Goal: Information Seeking & Learning: Learn about a topic

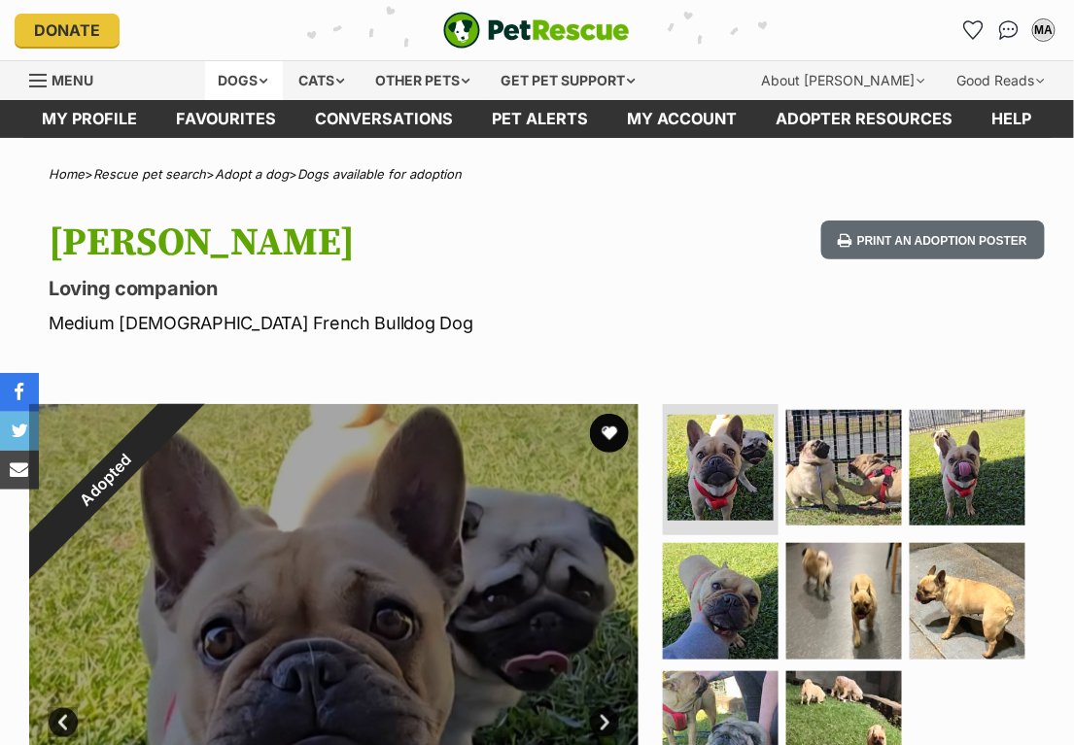
click at [278, 82] on div "Dogs" at bounding box center [244, 80] width 78 height 39
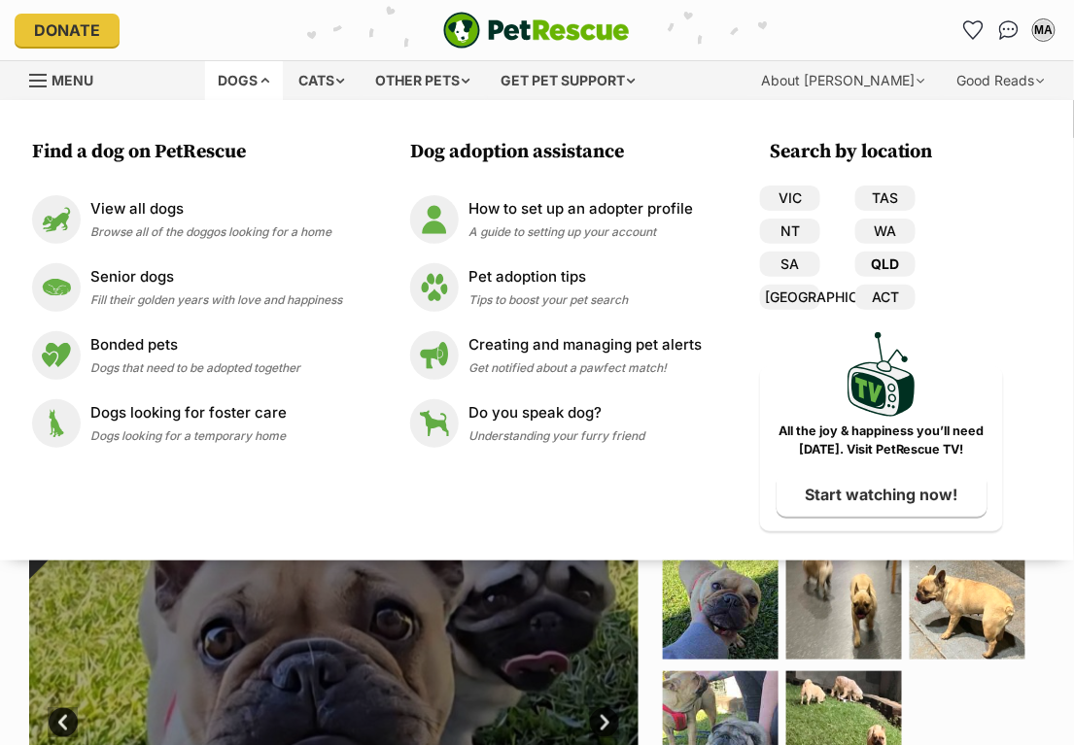
click at [883, 258] on link "QLD" at bounding box center [885, 264] width 60 height 25
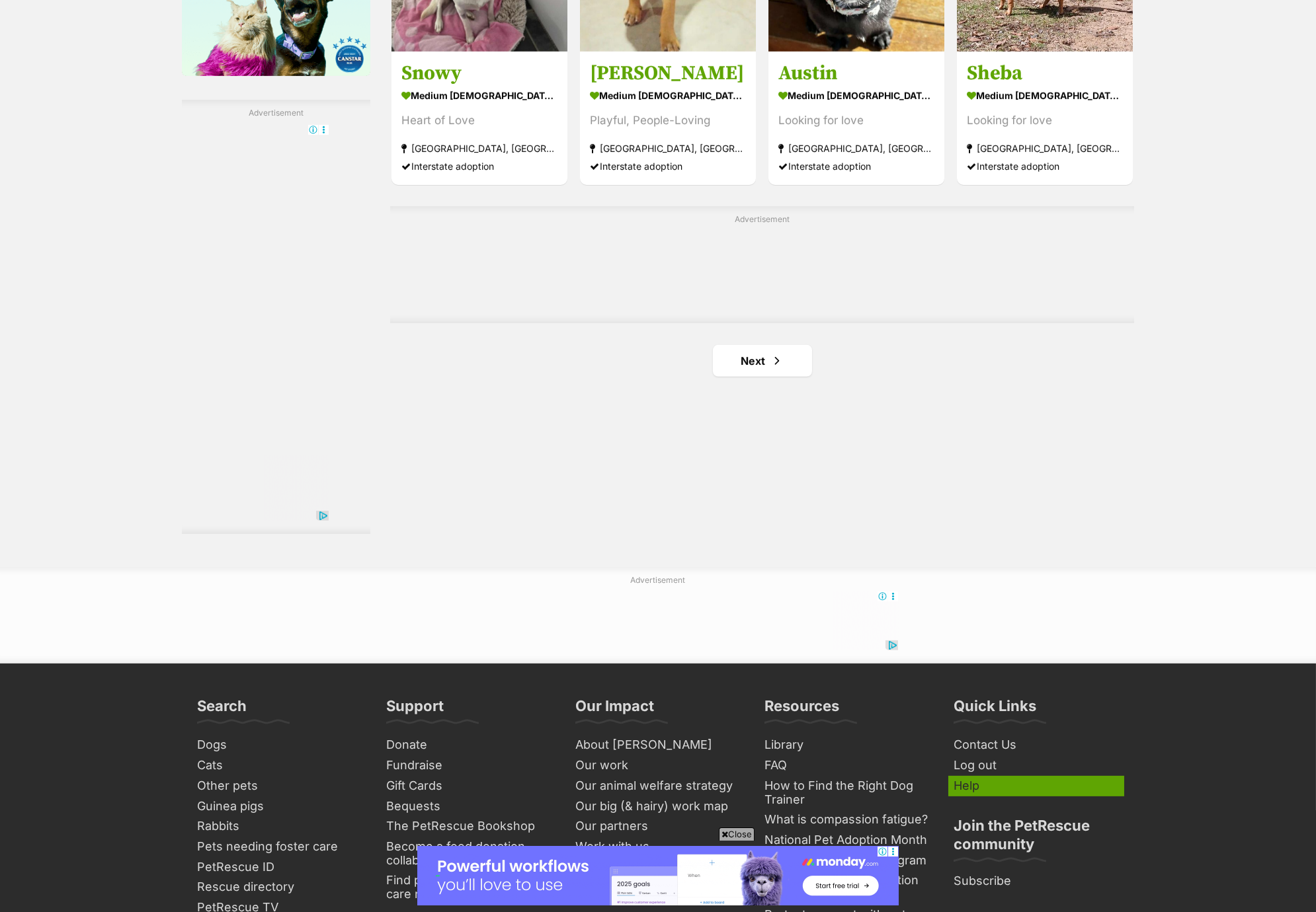
scroll to position [2365, 0]
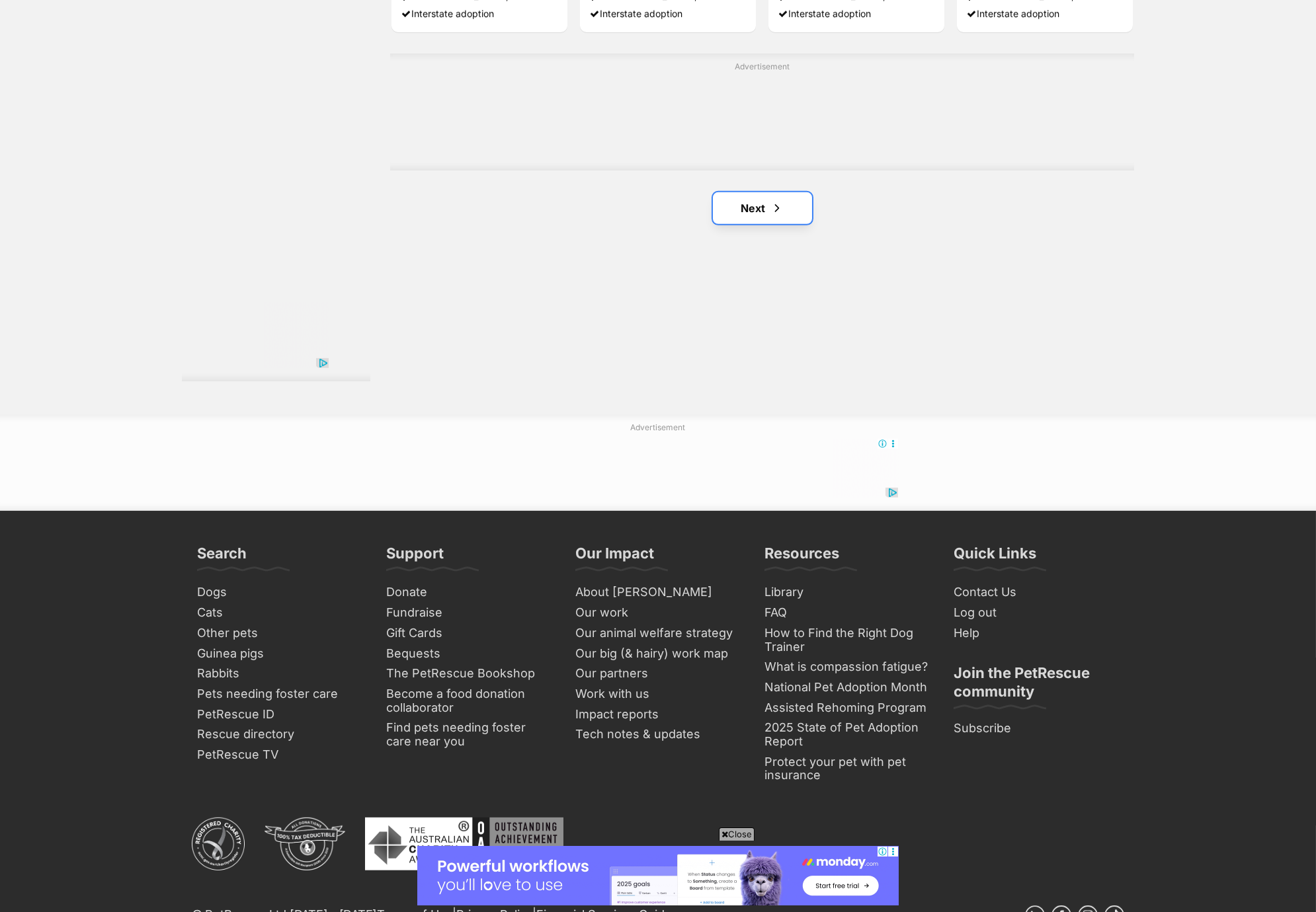
click at [730, 218] on link "Next" at bounding box center [763, 208] width 99 height 32
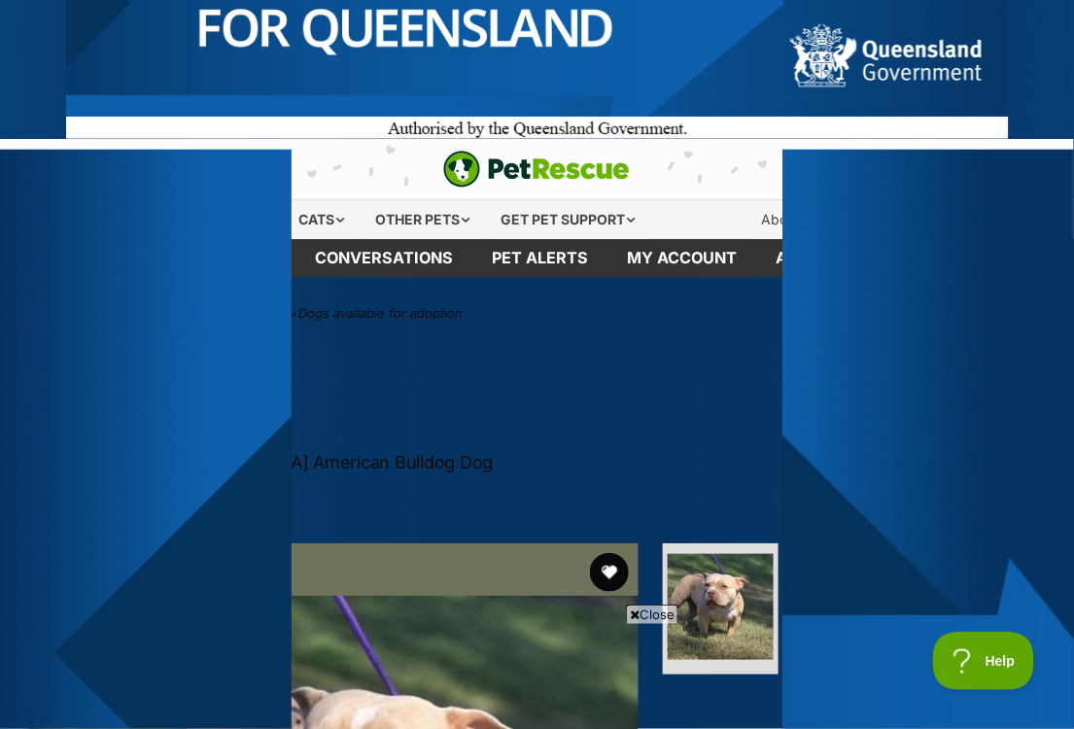
scroll to position [216, 0]
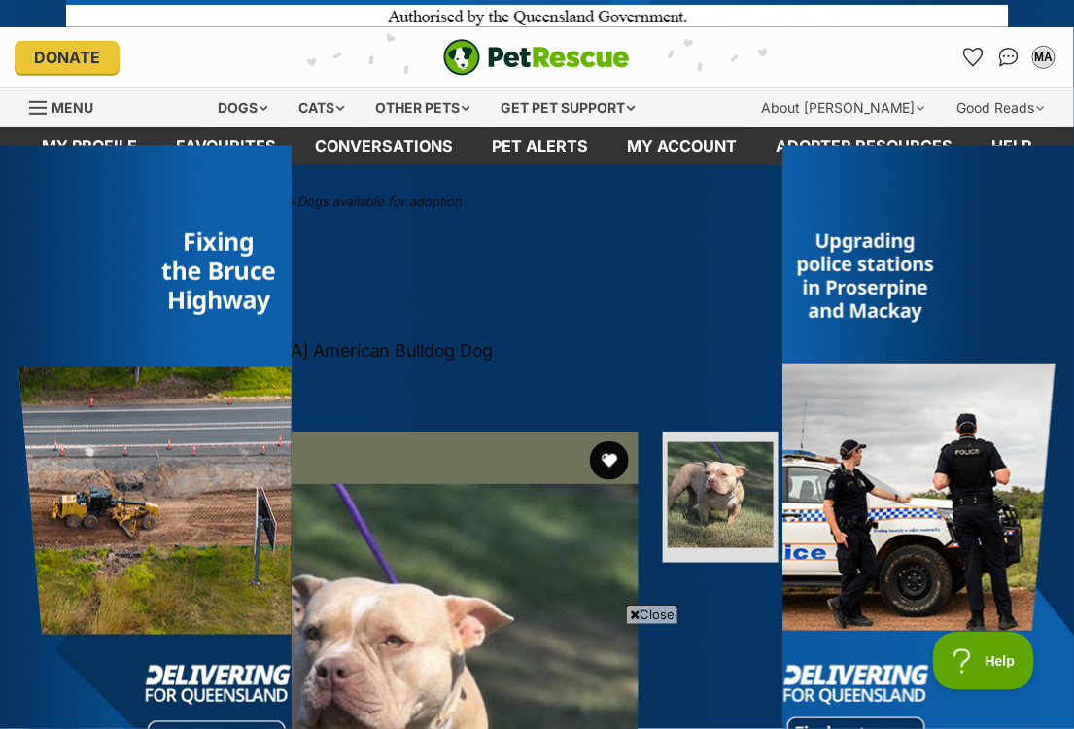
click at [646, 614] on span "Close" at bounding box center [652, 614] width 52 height 19
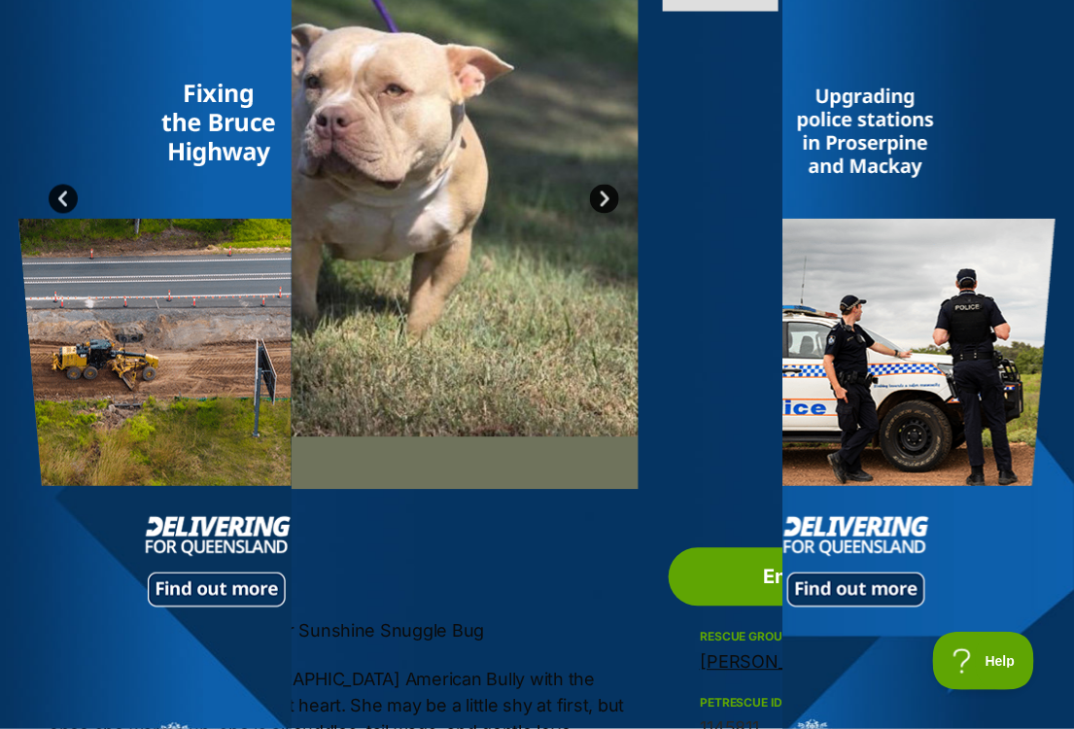
scroll to position [863, 0]
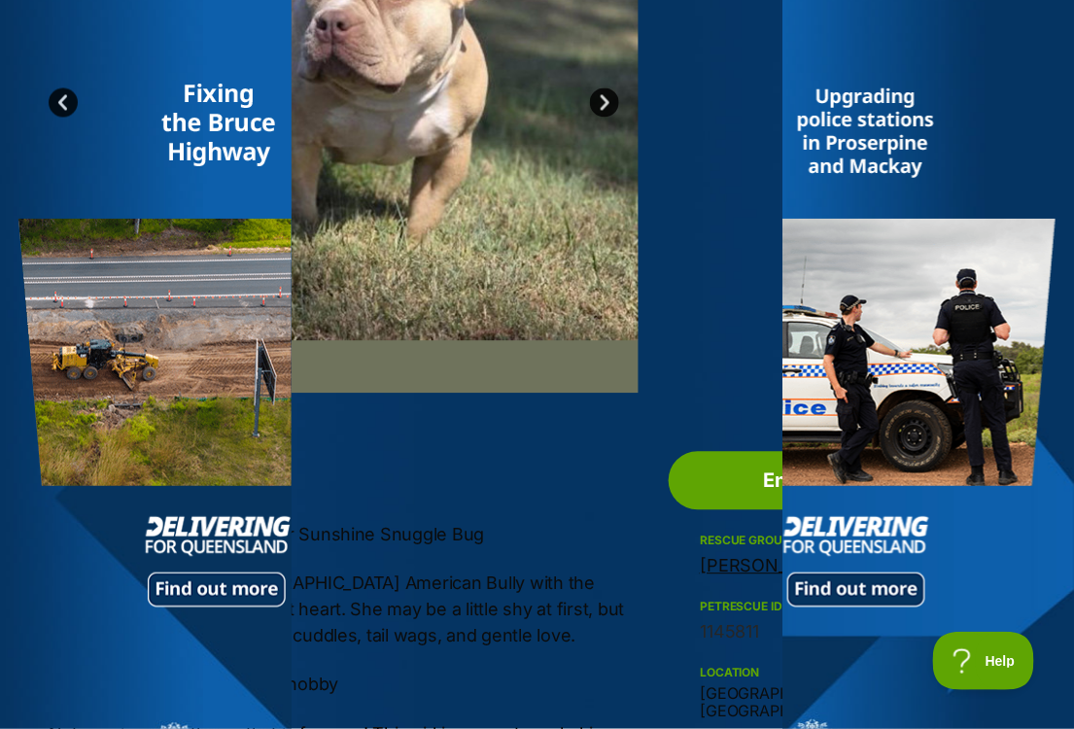
click at [62, 101] on link "Prev" at bounding box center [63, 102] width 29 height 29
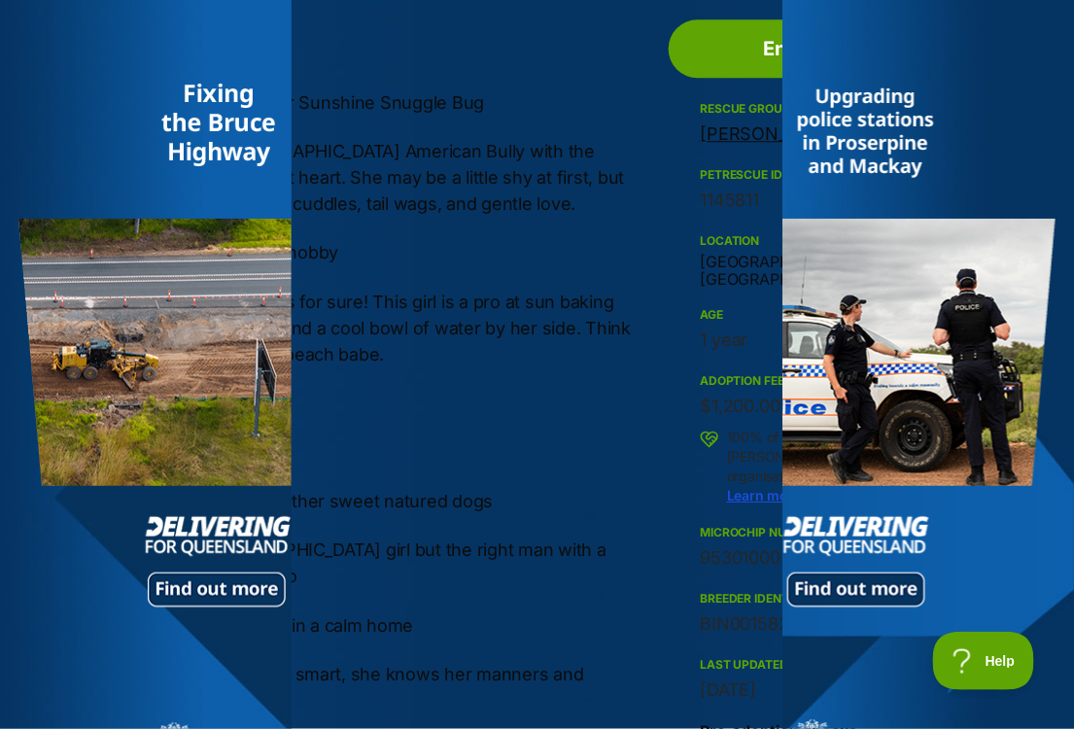
scroll to position [1511, 0]
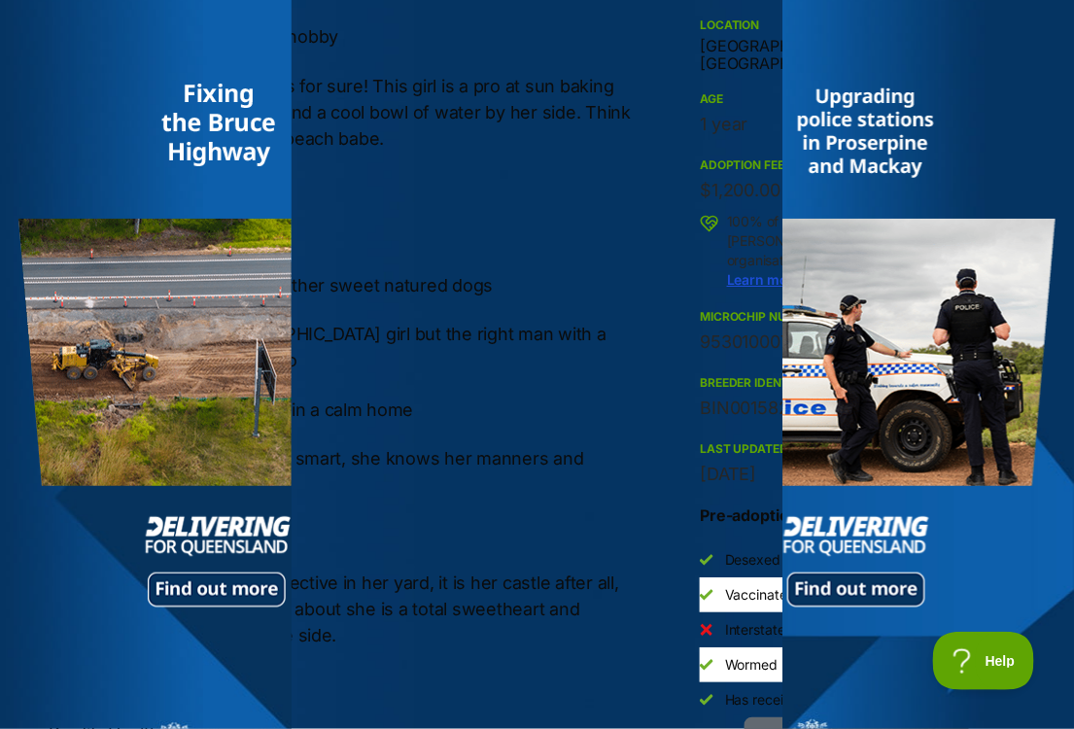
click at [475, 498] on div "Meet Kardi – Your Sunshine Snuggle Bug Introducing Kardi, a 1 year old American…" at bounding box center [344, 596] width 590 height 1445
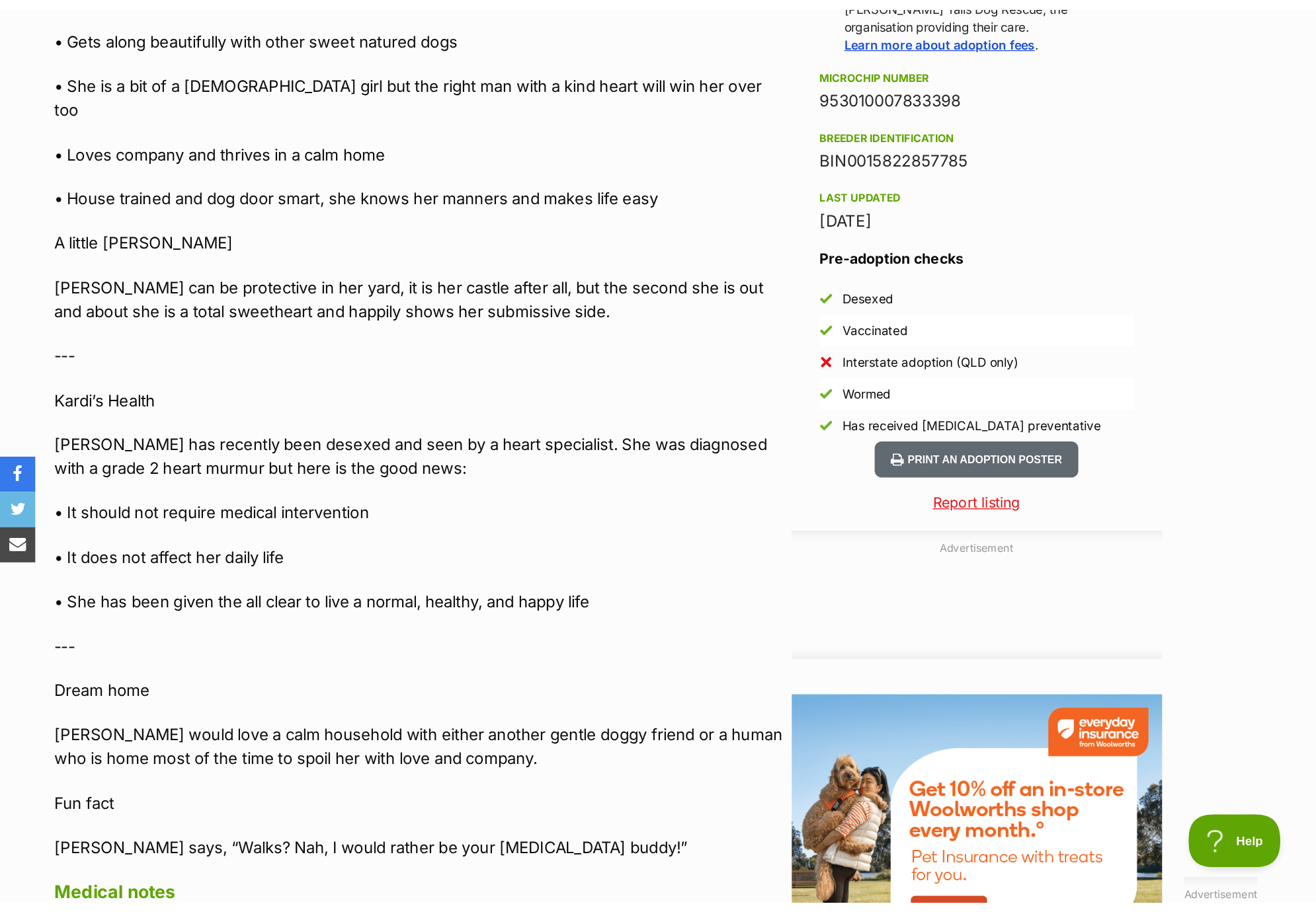
scroll to position [0, 0]
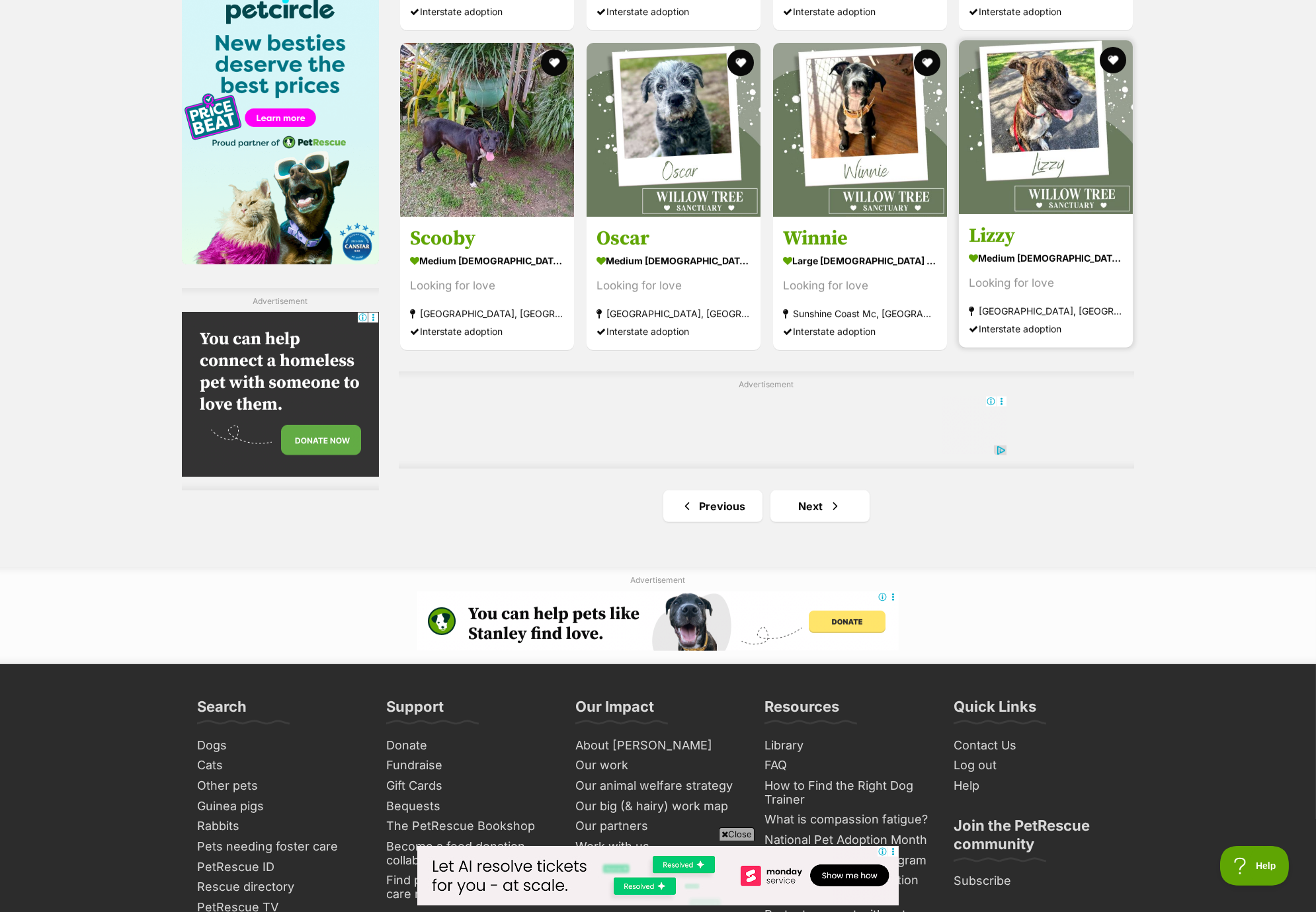
scroll to position [2115, 0]
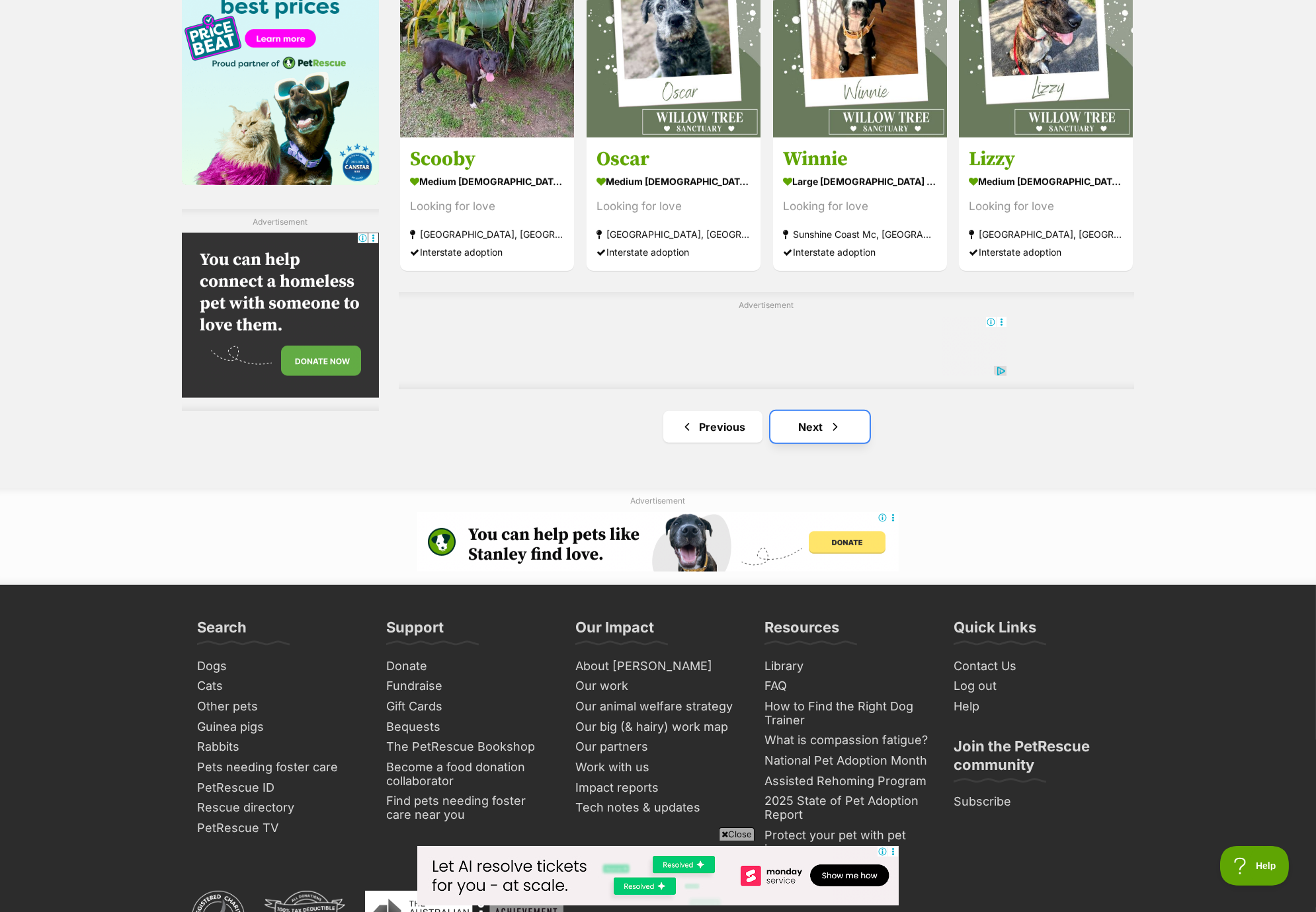
click at [845, 422] on link "Next" at bounding box center [820, 427] width 99 height 32
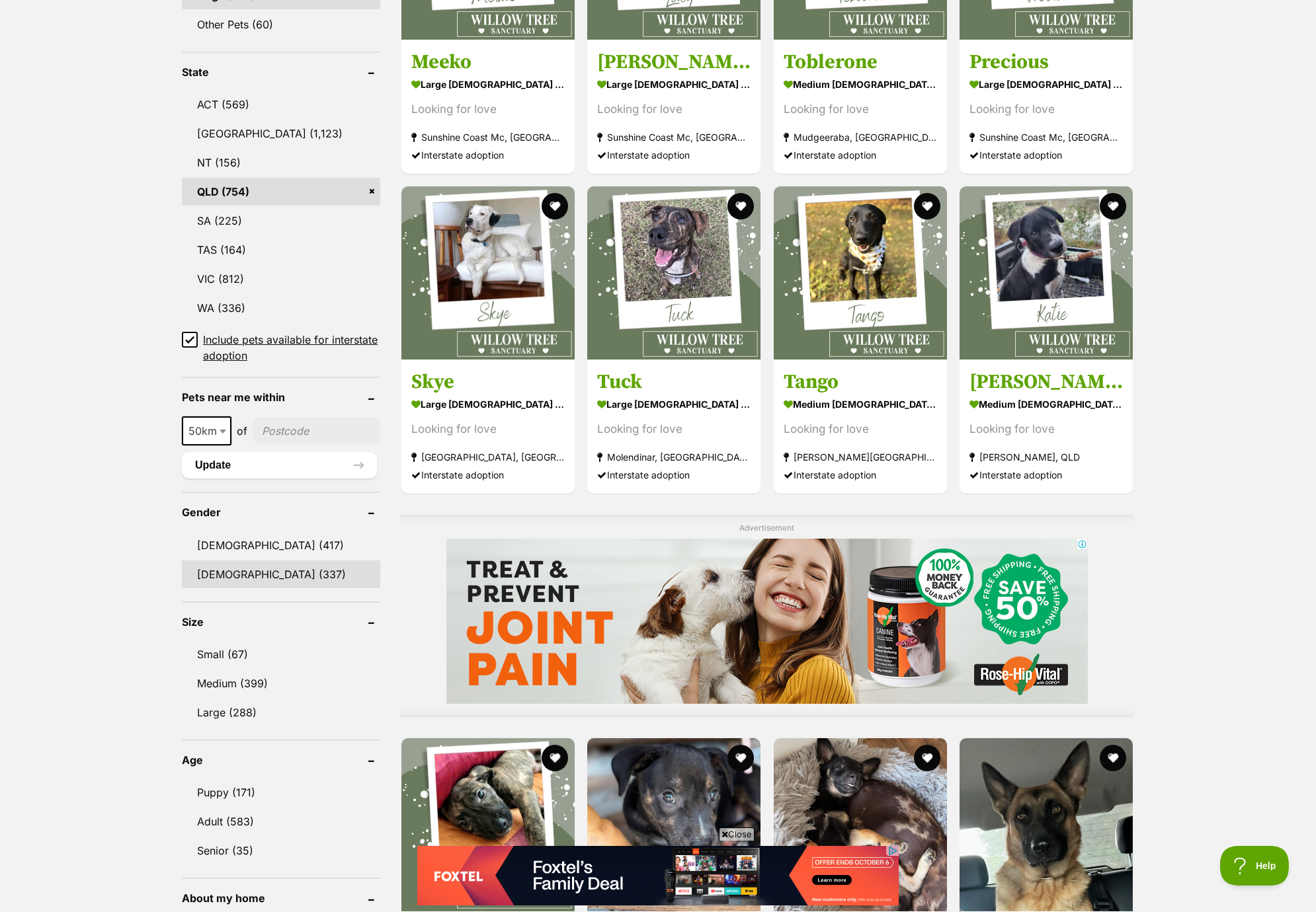
scroll to position [660, 0]
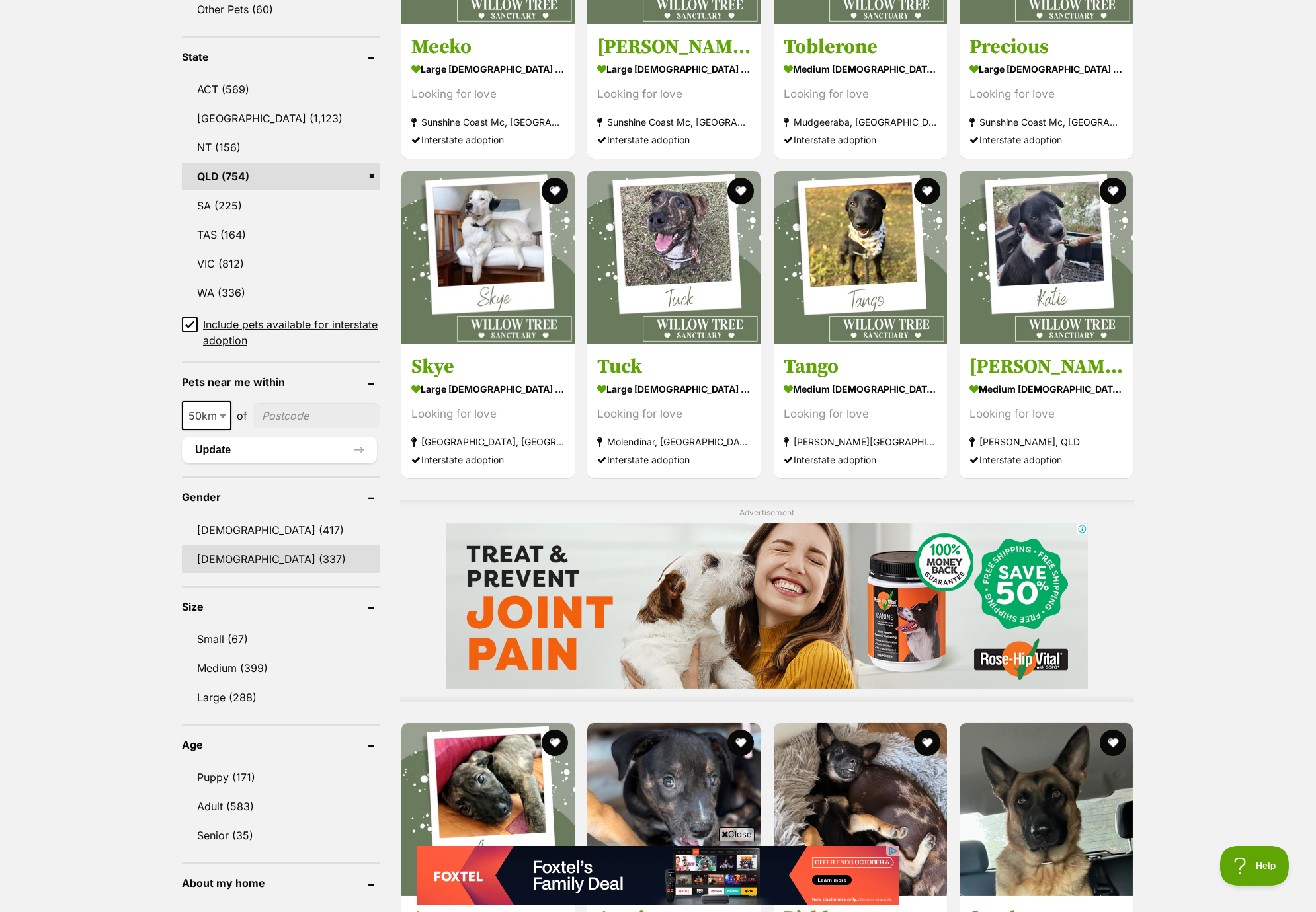
click at [243, 550] on link "[DEMOGRAPHIC_DATA] (337)" at bounding box center [281, 559] width 199 height 28
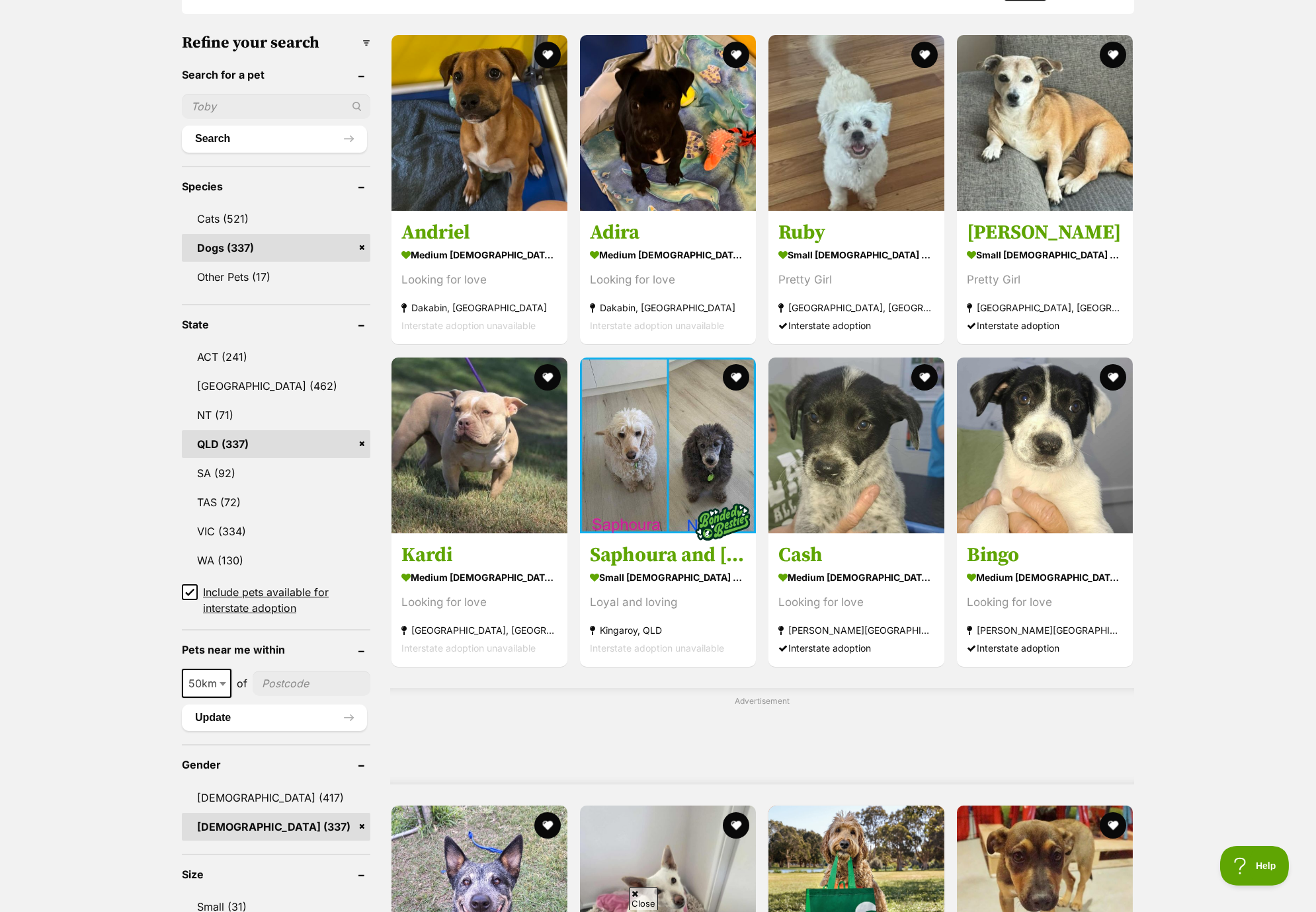
click at [297, 676] on input"] "postcode" at bounding box center [311, 683] width 118 height 25
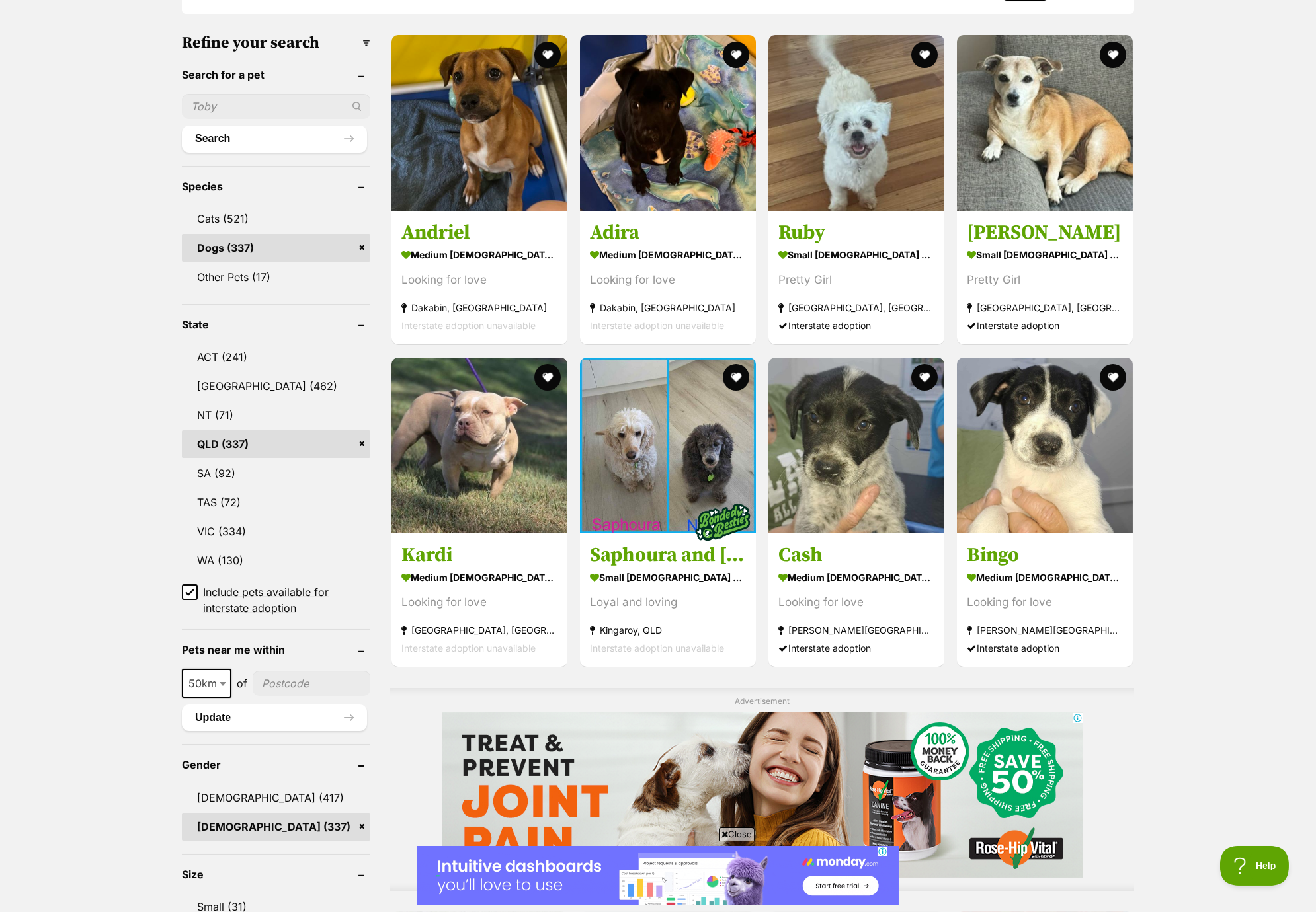
type input"] "4074"
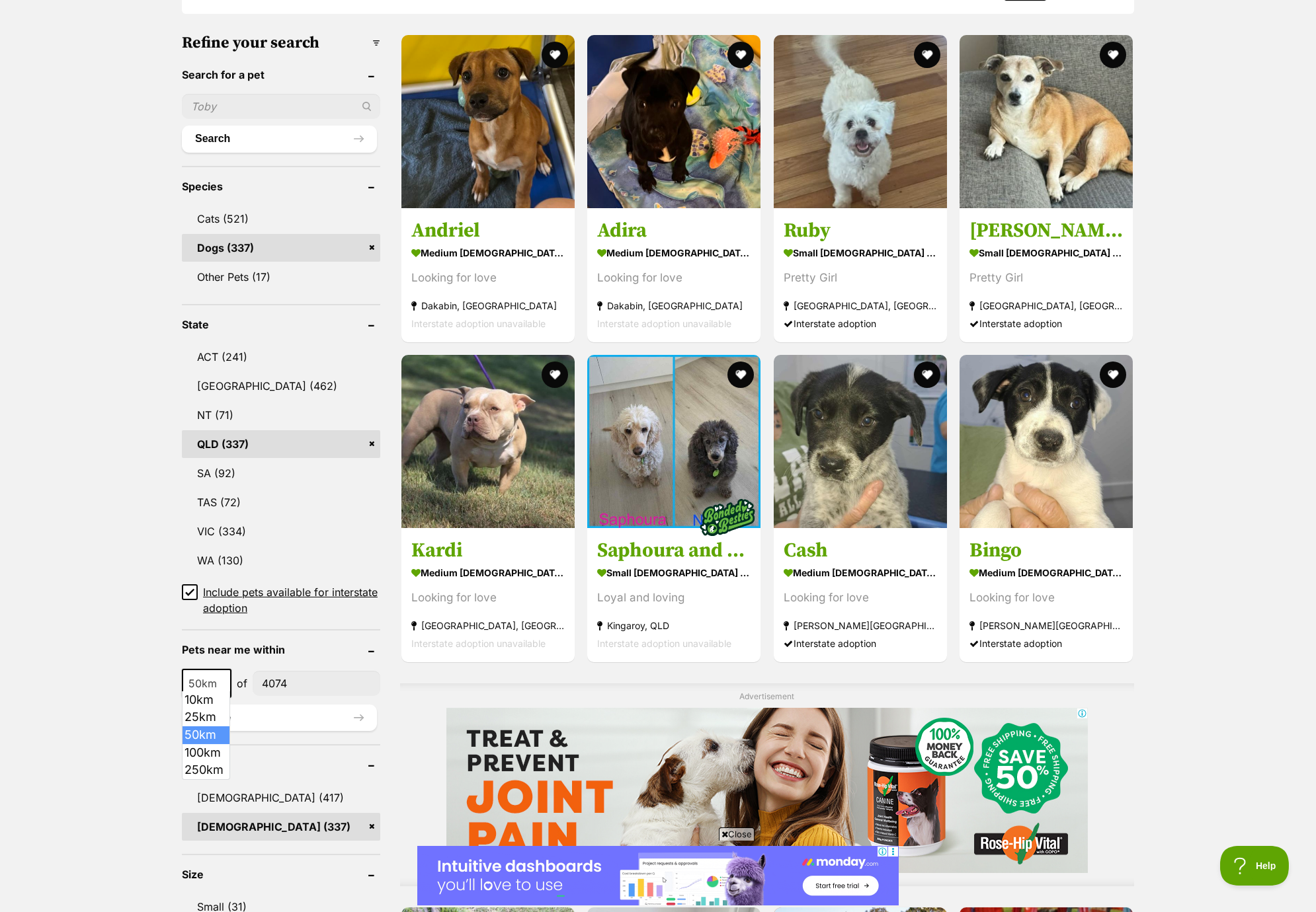
click at [222, 681] on span at bounding box center [224, 683] width 13 height 29
select select "100"
click at [305, 715] on button "Update" at bounding box center [279, 717] width 195 height 27
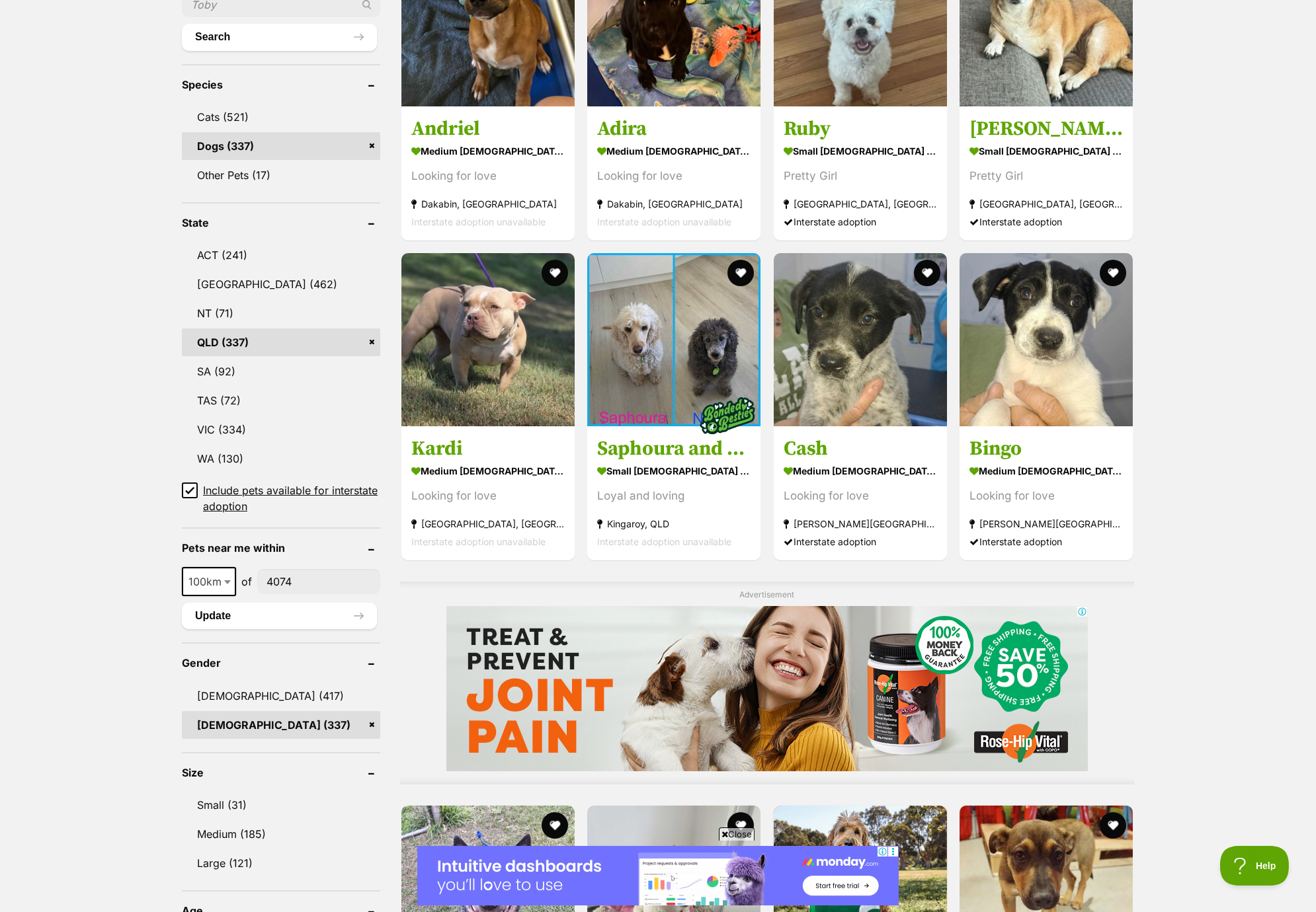
scroll to position [620, 0]
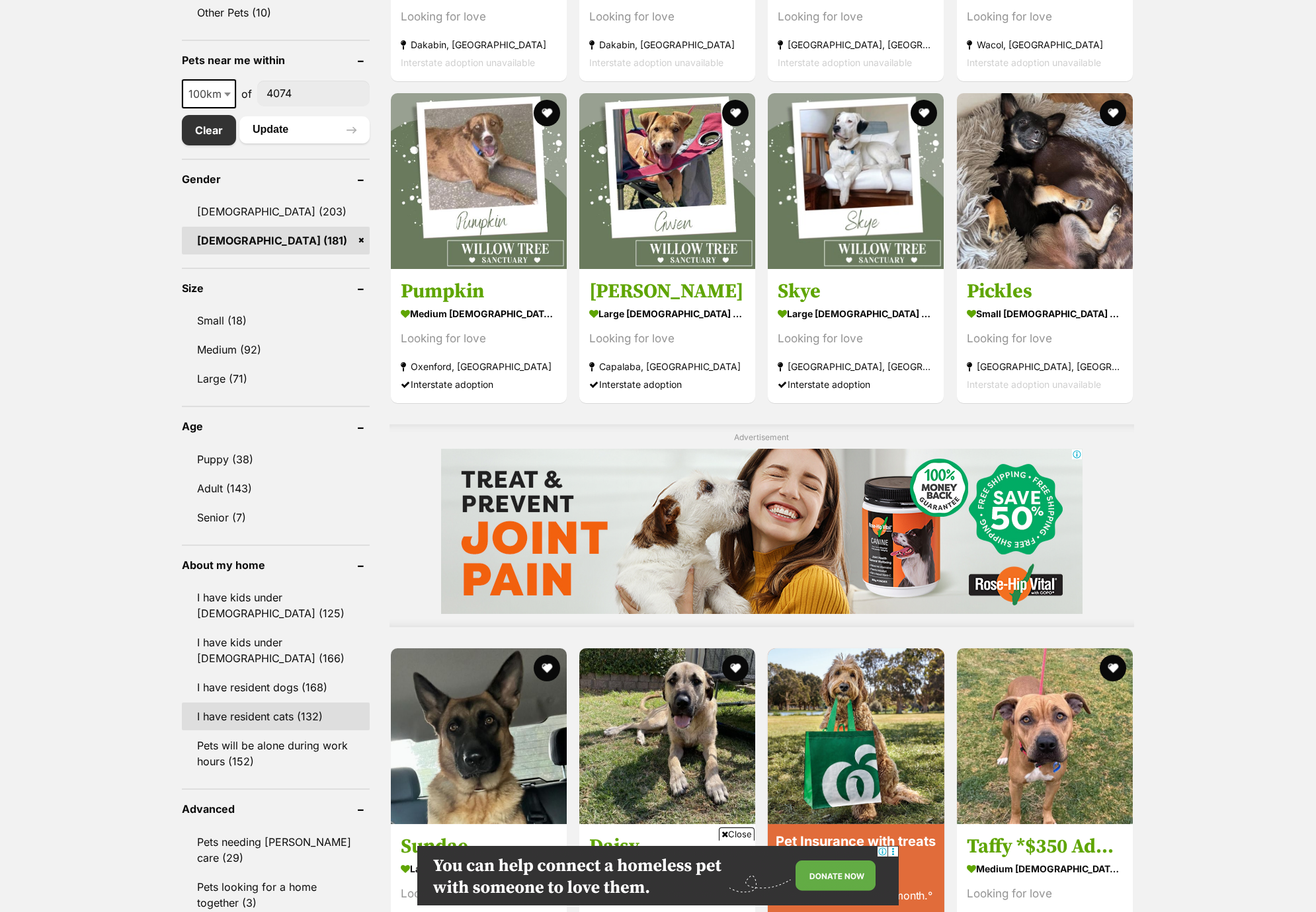
click at [289, 705] on link "I have resident cats (132)" at bounding box center [276, 716] width 188 height 28
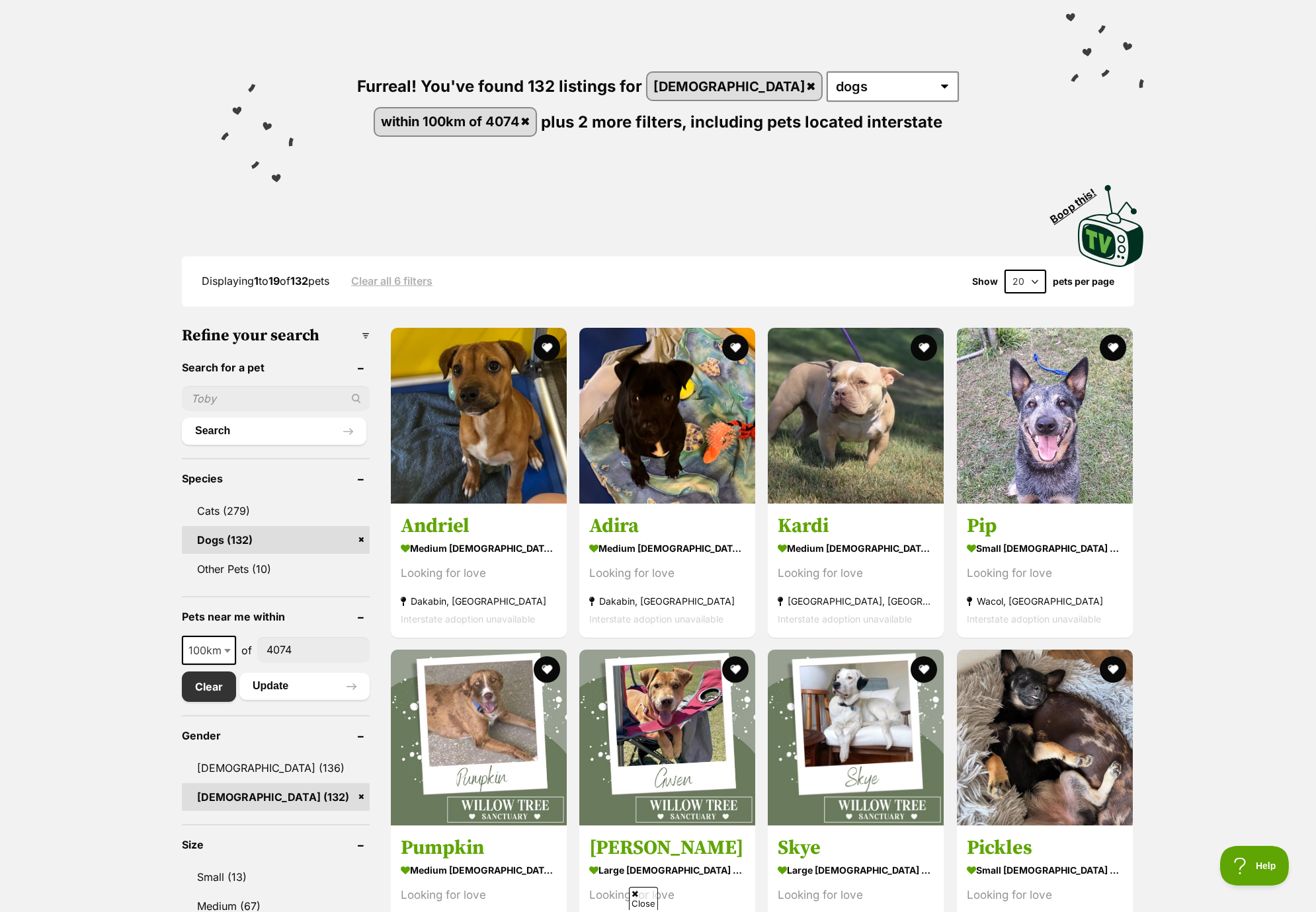
scroll to position [265, 0]
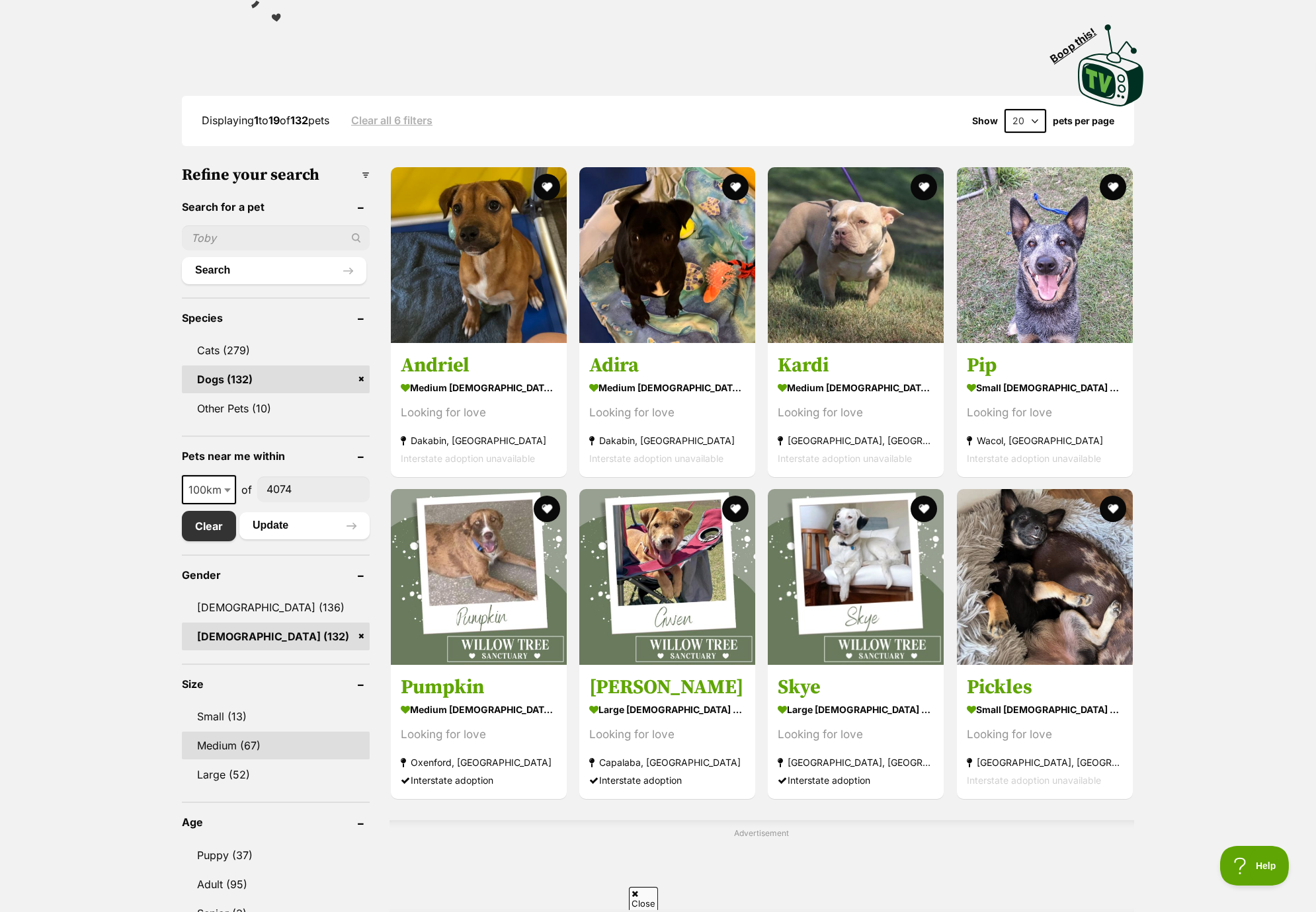
click at [226, 737] on link "Medium (67)" at bounding box center [276, 745] width 188 height 28
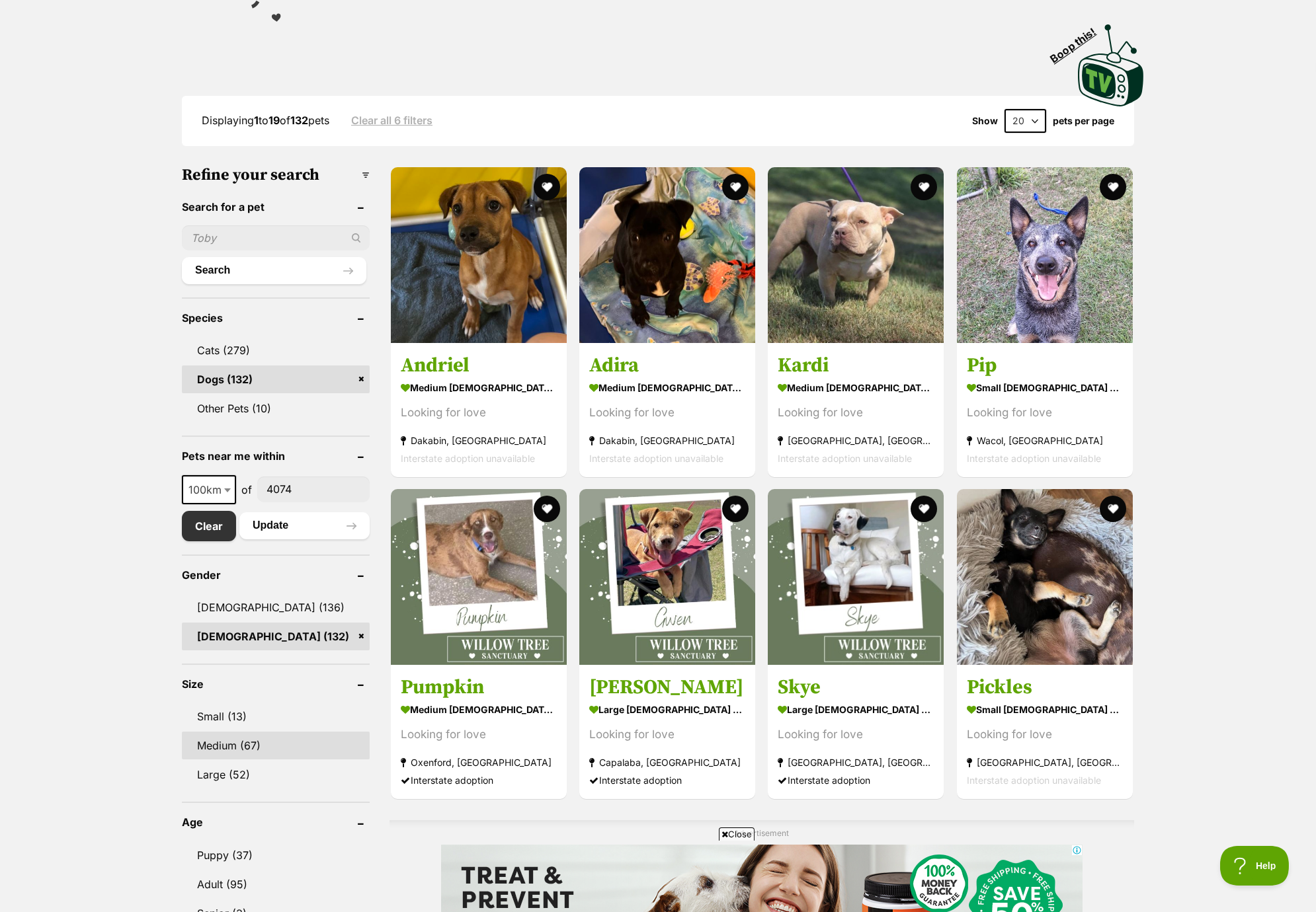
scroll to position [0, 0]
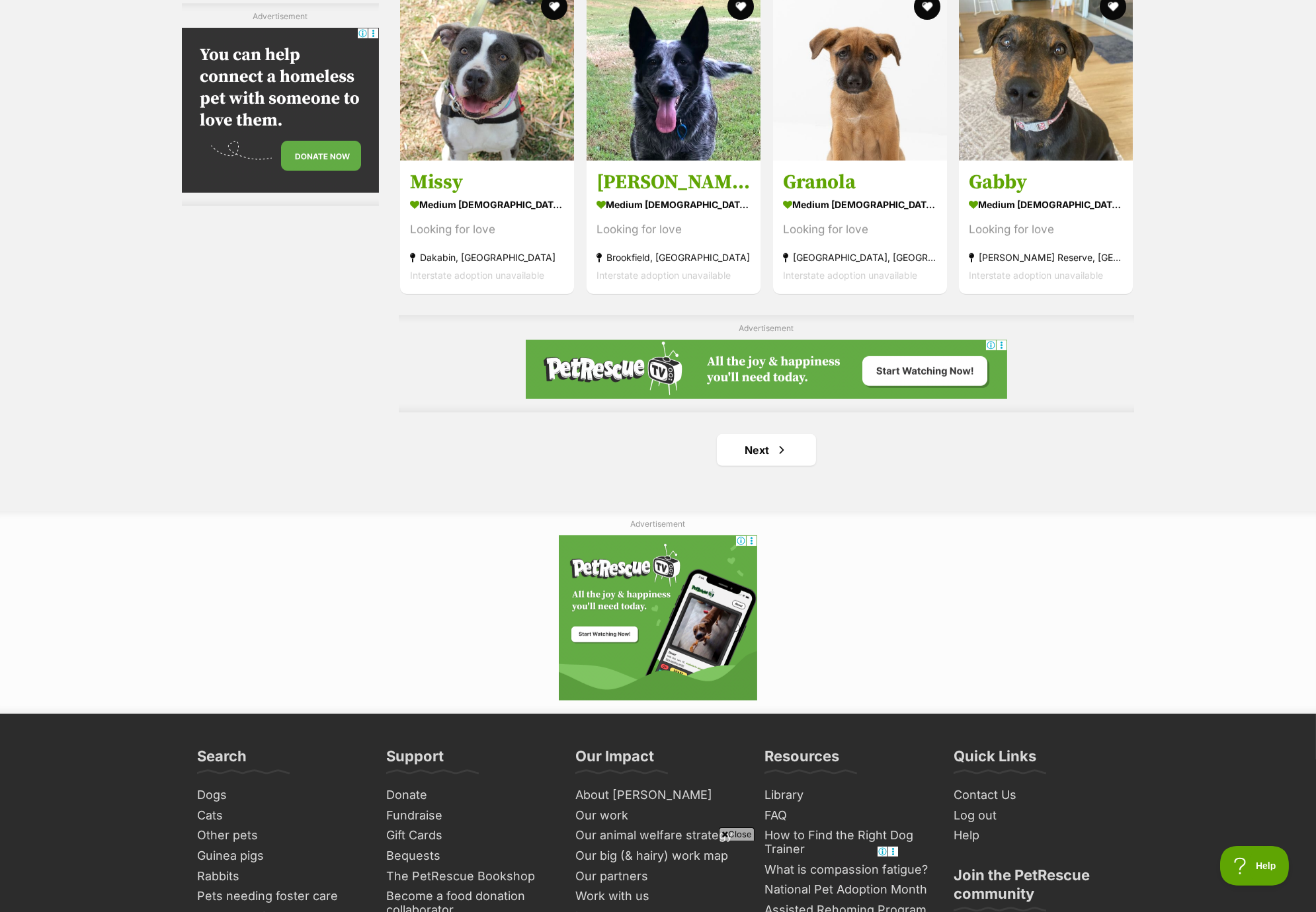
scroll to position [2115, 0]
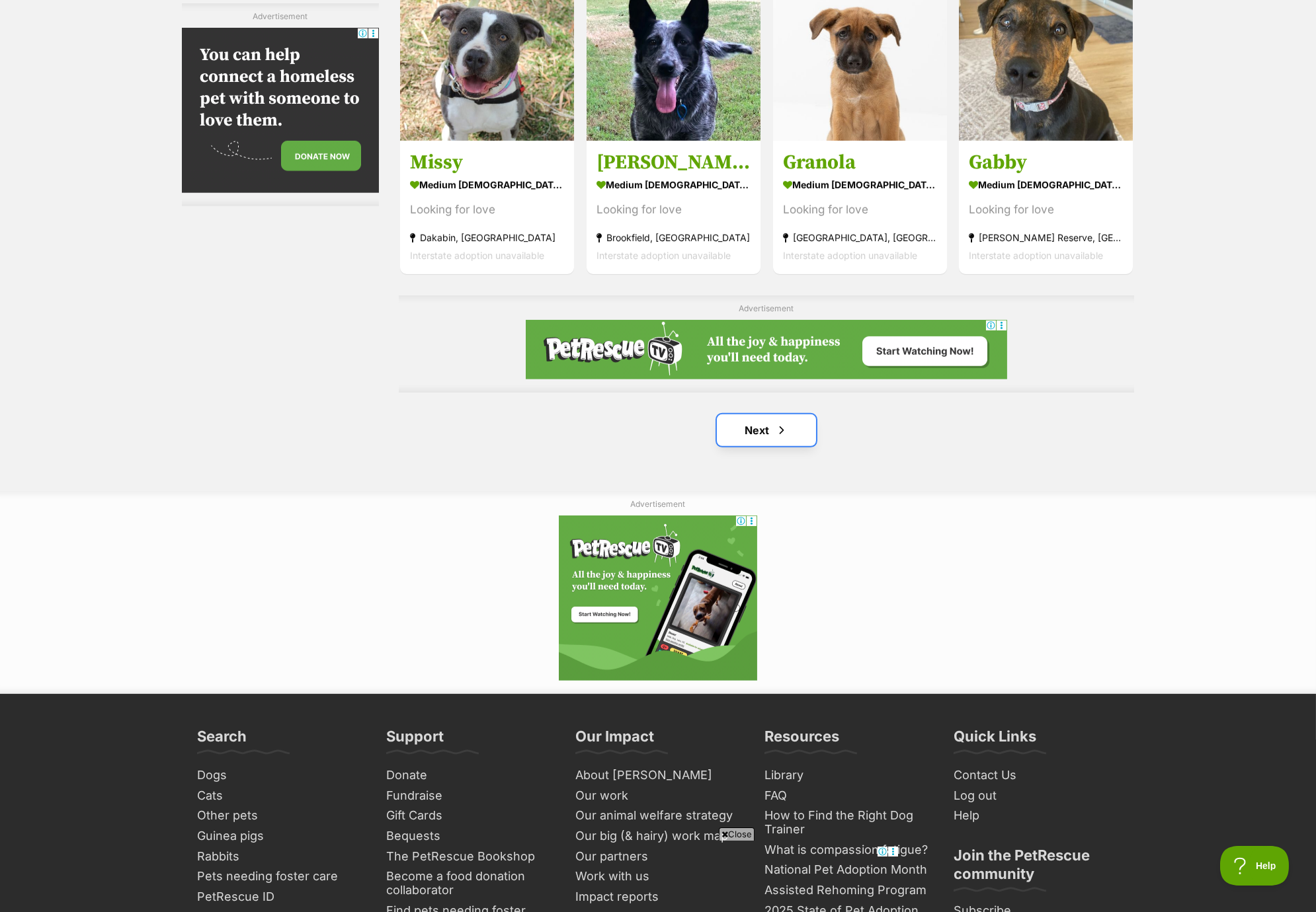
click at [786, 435] on span "Next page" at bounding box center [781, 430] width 13 height 16
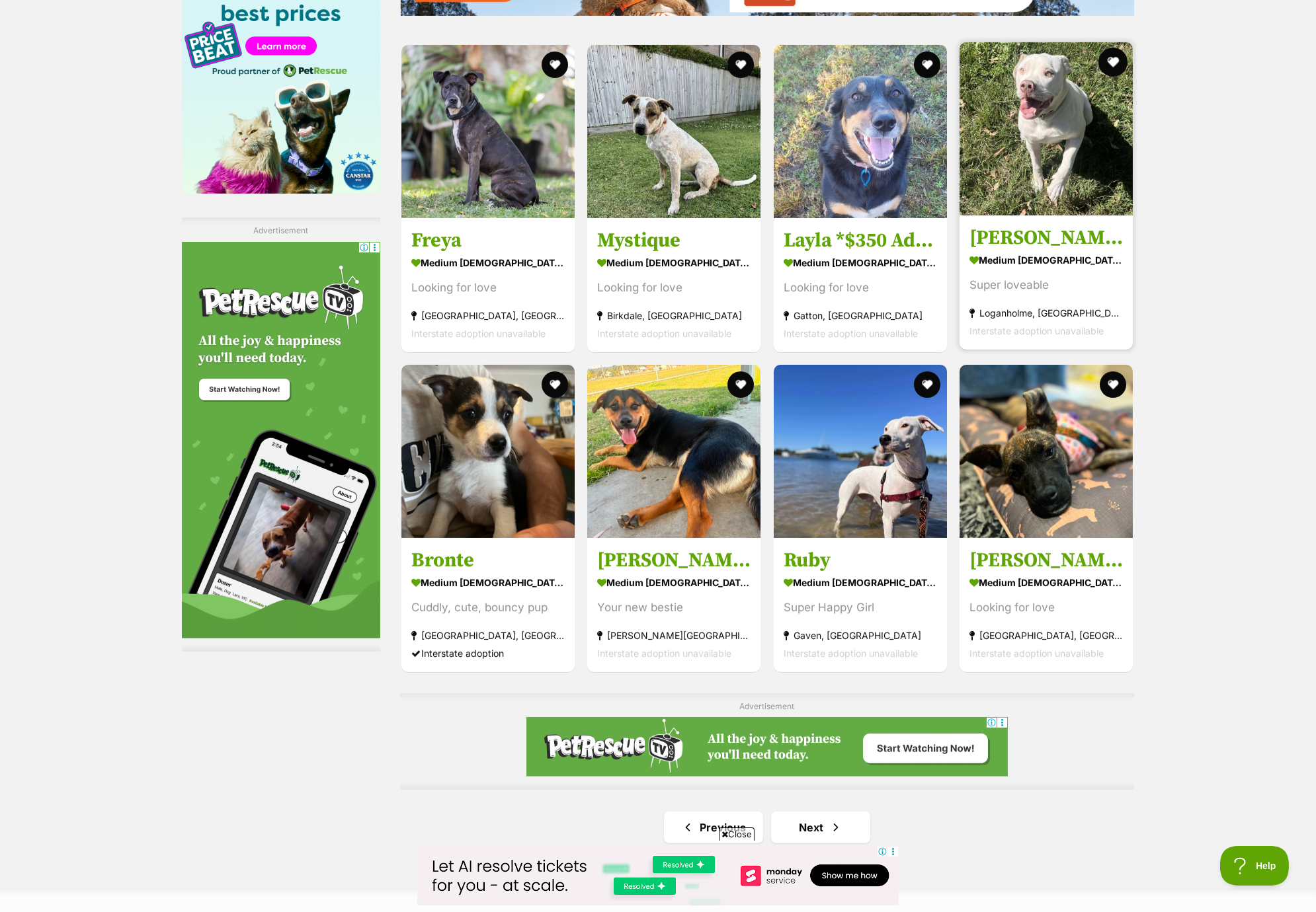
scroll to position [1851, 0]
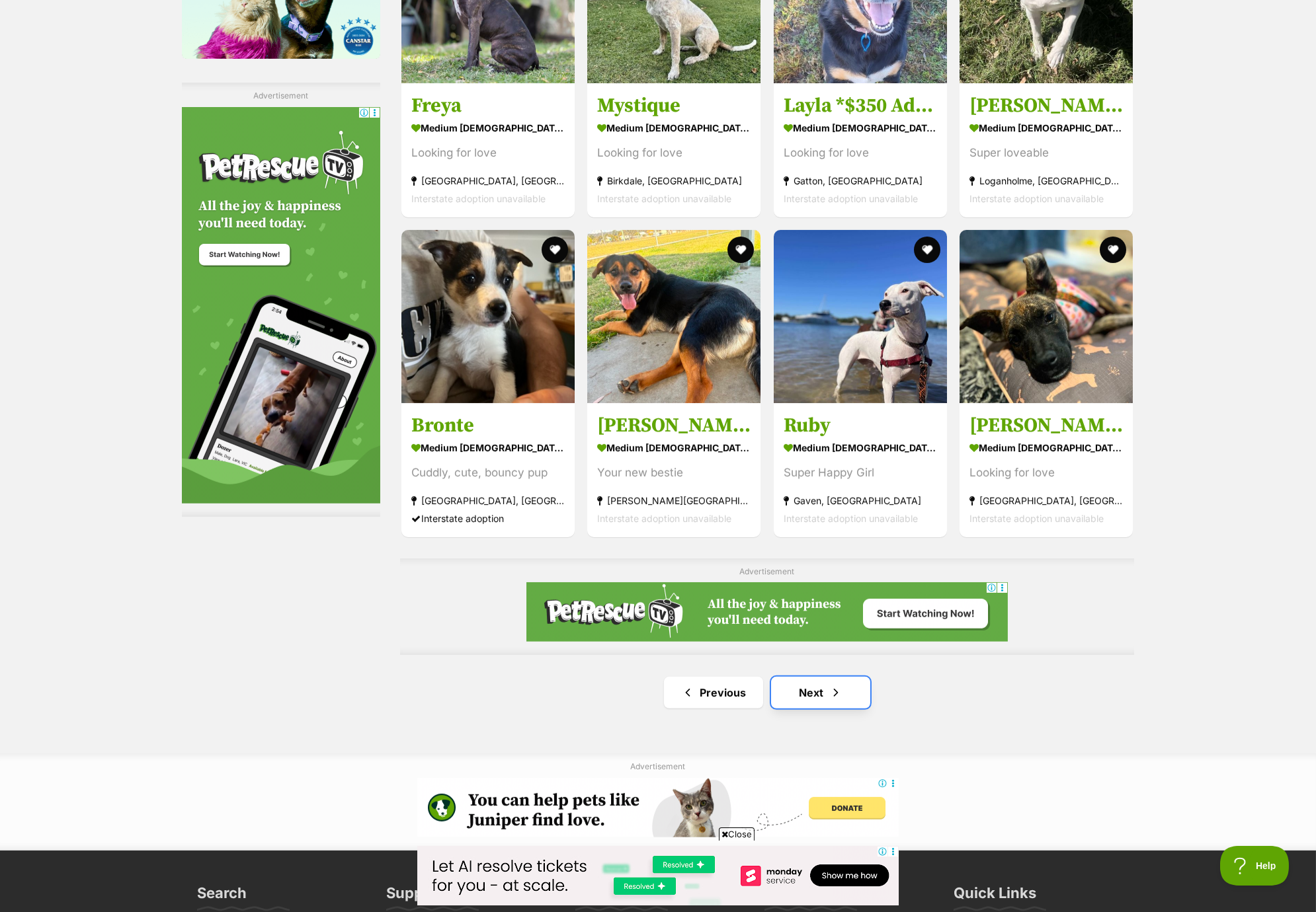
click at [834, 687] on link "Next" at bounding box center [821, 692] width 99 height 32
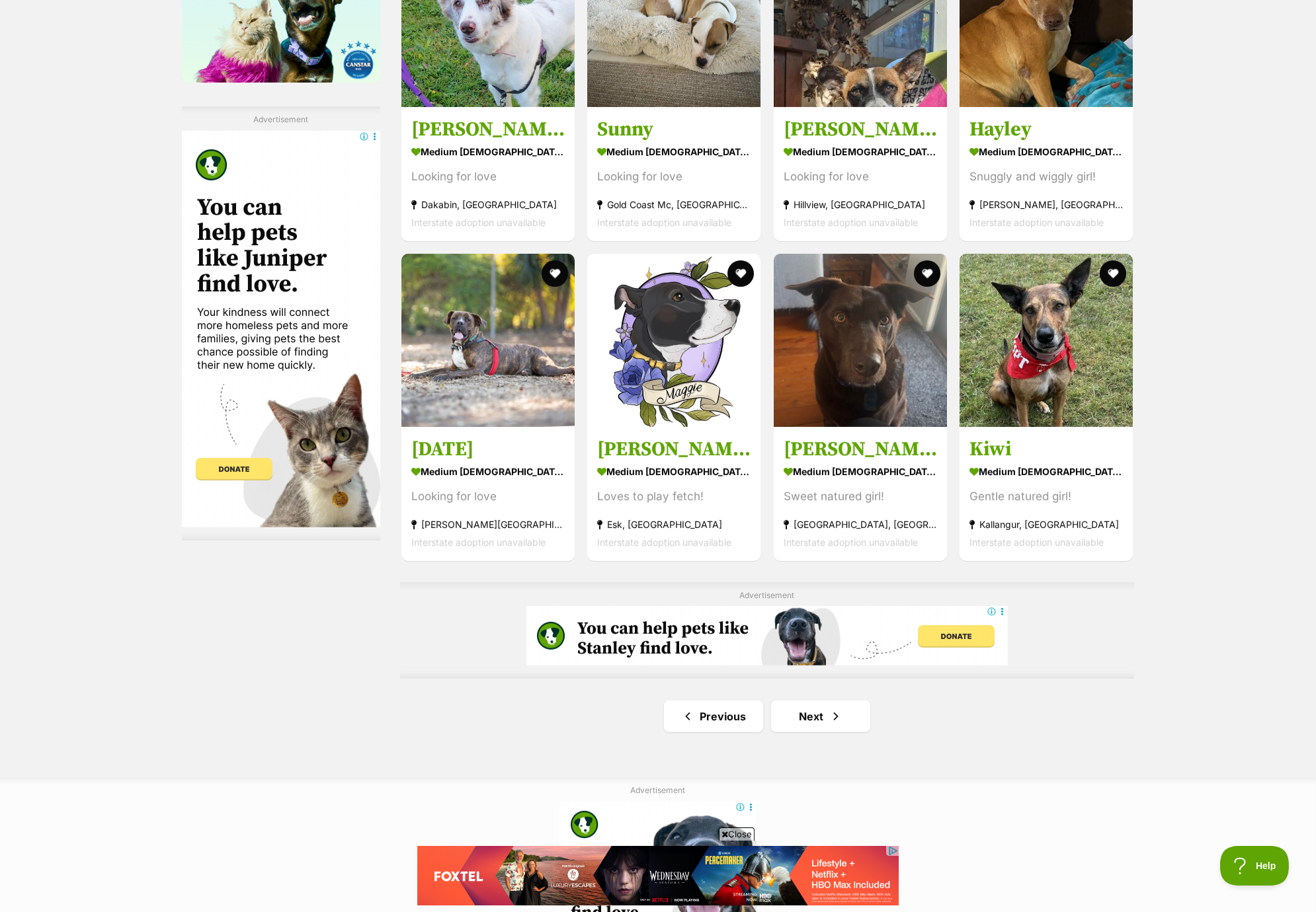
scroll to position [1967, 0]
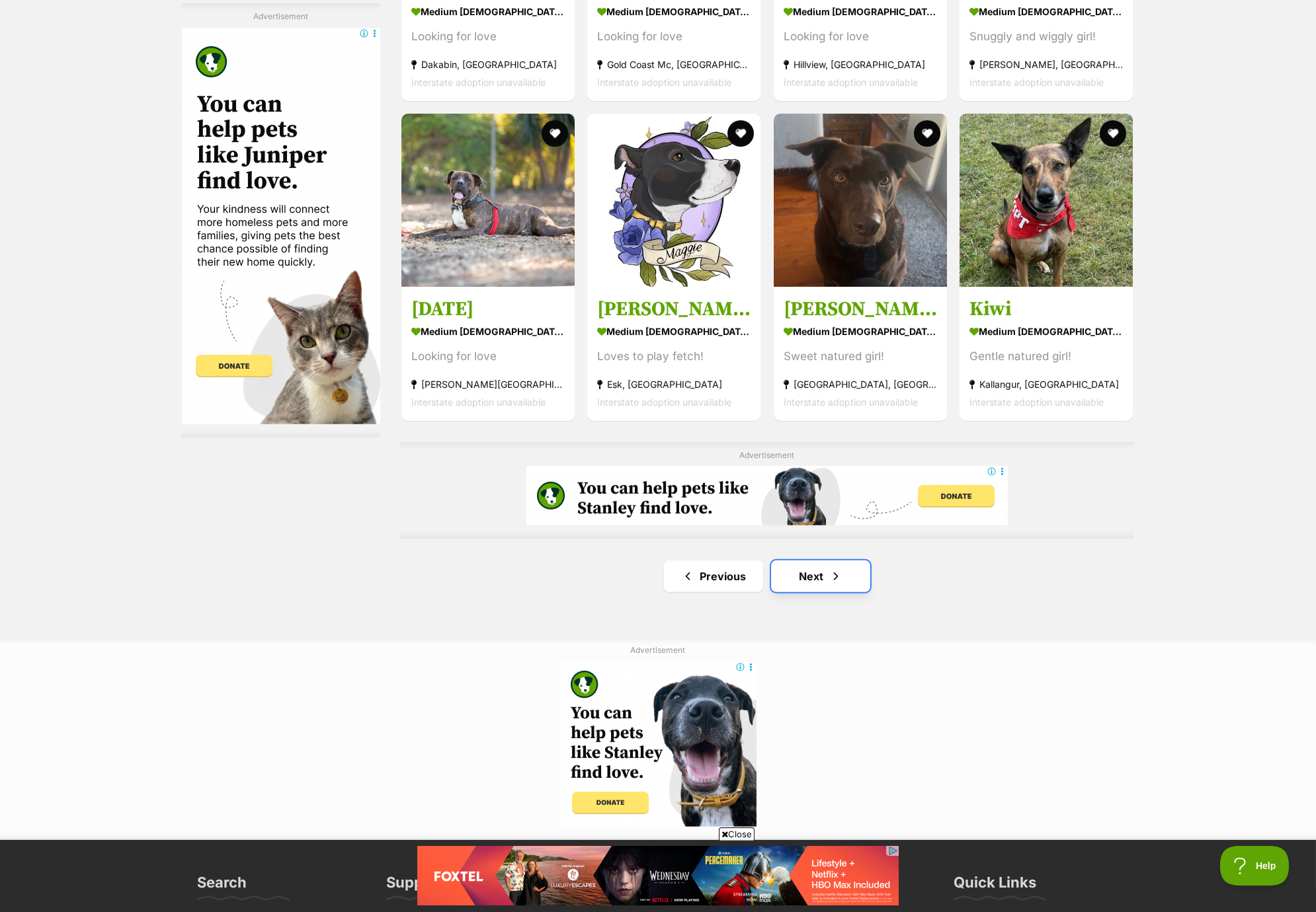
click at [857, 569] on link "Next" at bounding box center [821, 576] width 99 height 32
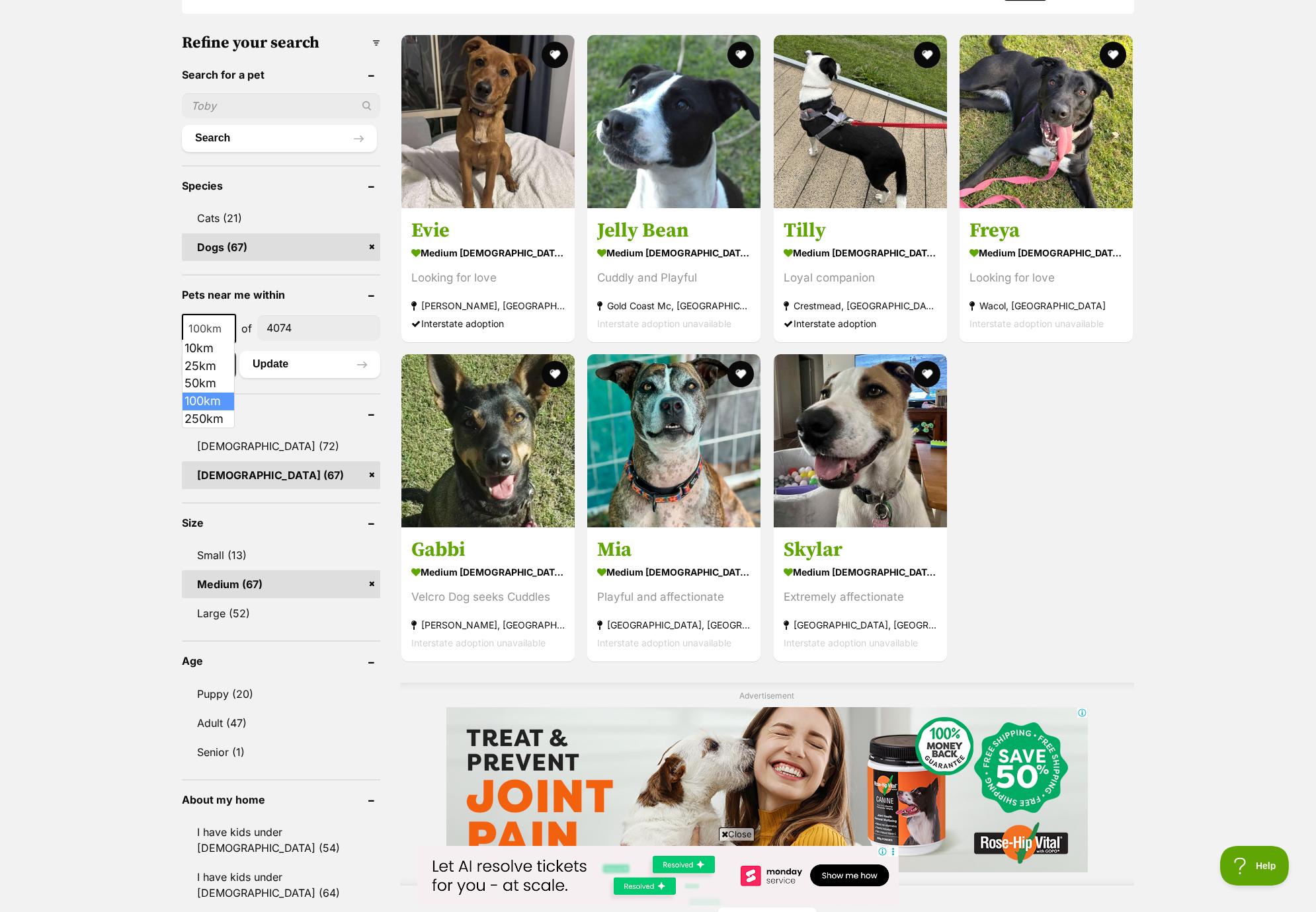
click at [223, 330] on span at bounding box center [229, 328] width 13 height 29
select select "250"
click at [278, 360] on button "Update" at bounding box center [310, 364] width 141 height 27
